Goal: Information Seeking & Learning: Learn about a topic

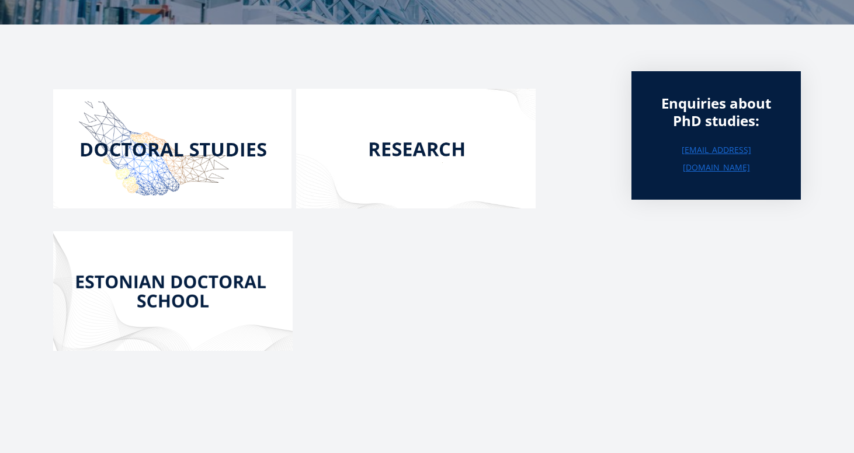
scroll to position [212, 0]
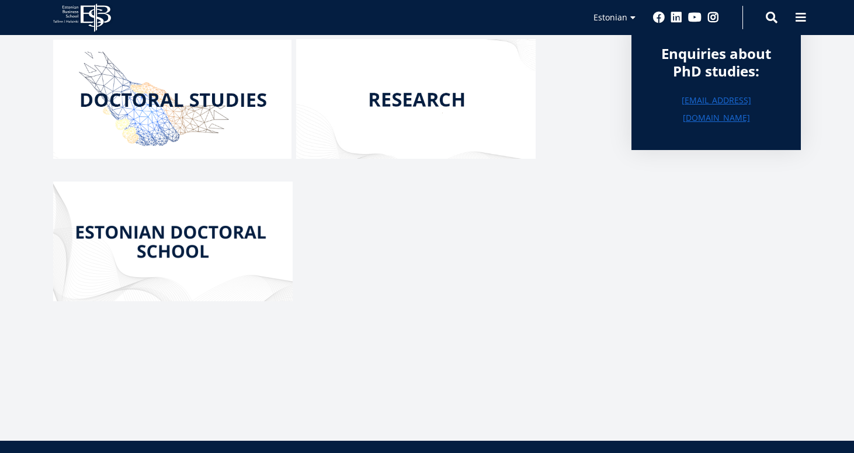
click at [239, 254] on img at bounding box center [172, 242] width 239 height 120
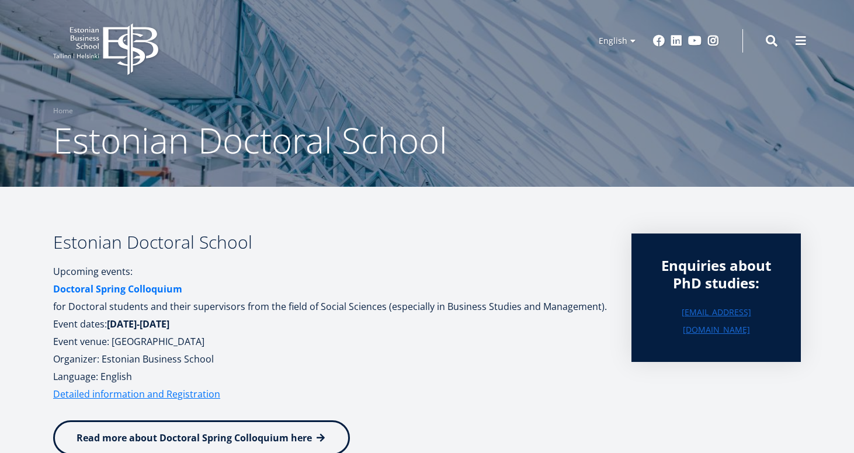
click at [99, 285] on strong "Doctoral Spring Colloquium" at bounding box center [117, 289] width 129 height 13
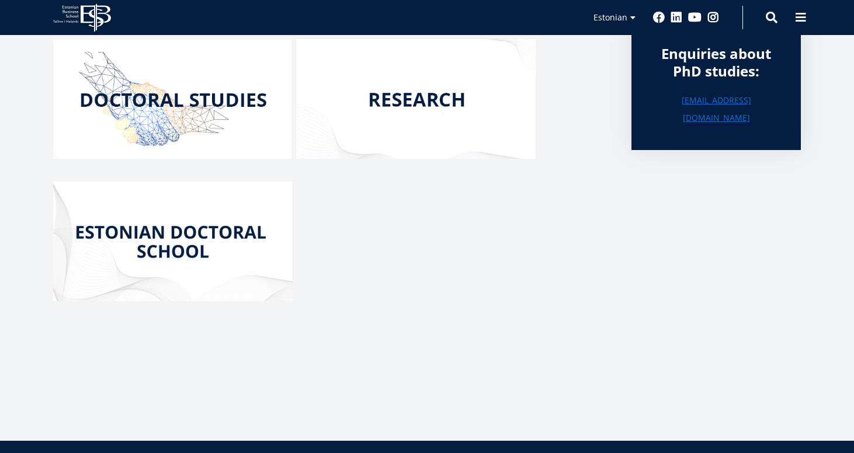
click at [421, 149] on img at bounding box center [415, 99] width 239 height 120
click at [227, 102] on img at bounding box center [172, 99] width 238 height 119
